Goal: Information Seeking & Learning: Learn about a topic

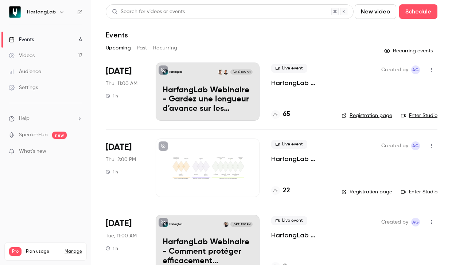
click at [291, 112] on div "65" at bounding box center [300, 115] width 59 height 10
click at [284, 116] on h4 "65" at bounding box center [286, 115] width 7 height 10
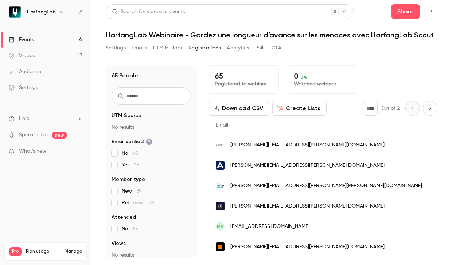
click at [46, 39] on link "Events 4" at bounding box center [45, 40] width 91 height 16
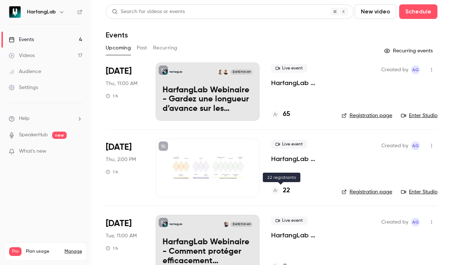
click at [284, 193] on h4 "22" at bounding box center [286, 191] width 7 height 10
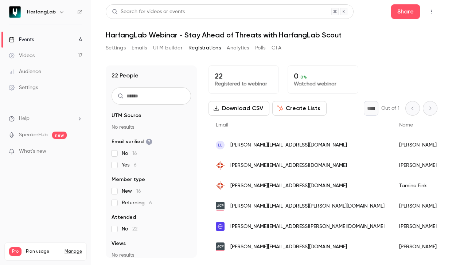
click at [40, 43] on link "Events 4" at bounding box center [45, 40] width 91 height 16
